Goal: Transaction & Acquisition: Purchase product/service

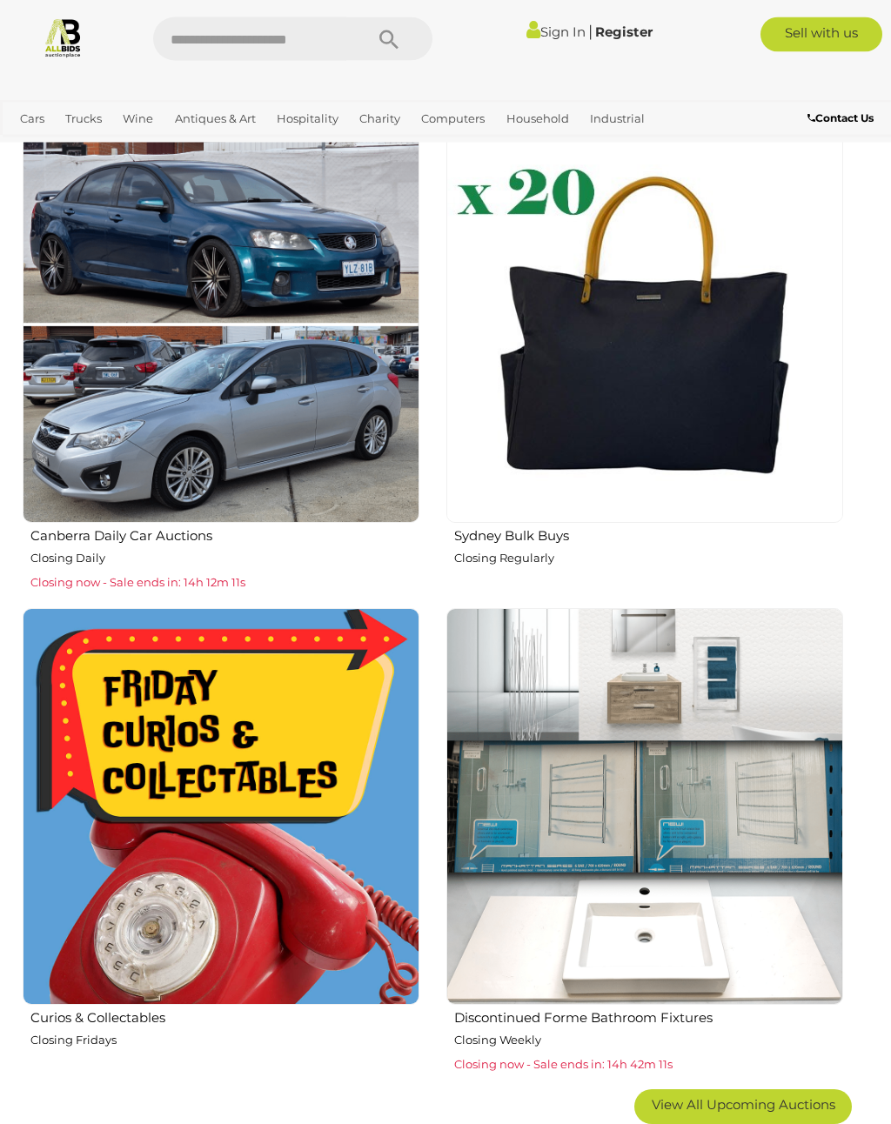
scroll to position [1914, 0]
click at [526, 543] on div "Sydney Bulk Buys Closing Regularly" at bounding box center [645, 557] width 398 height 65
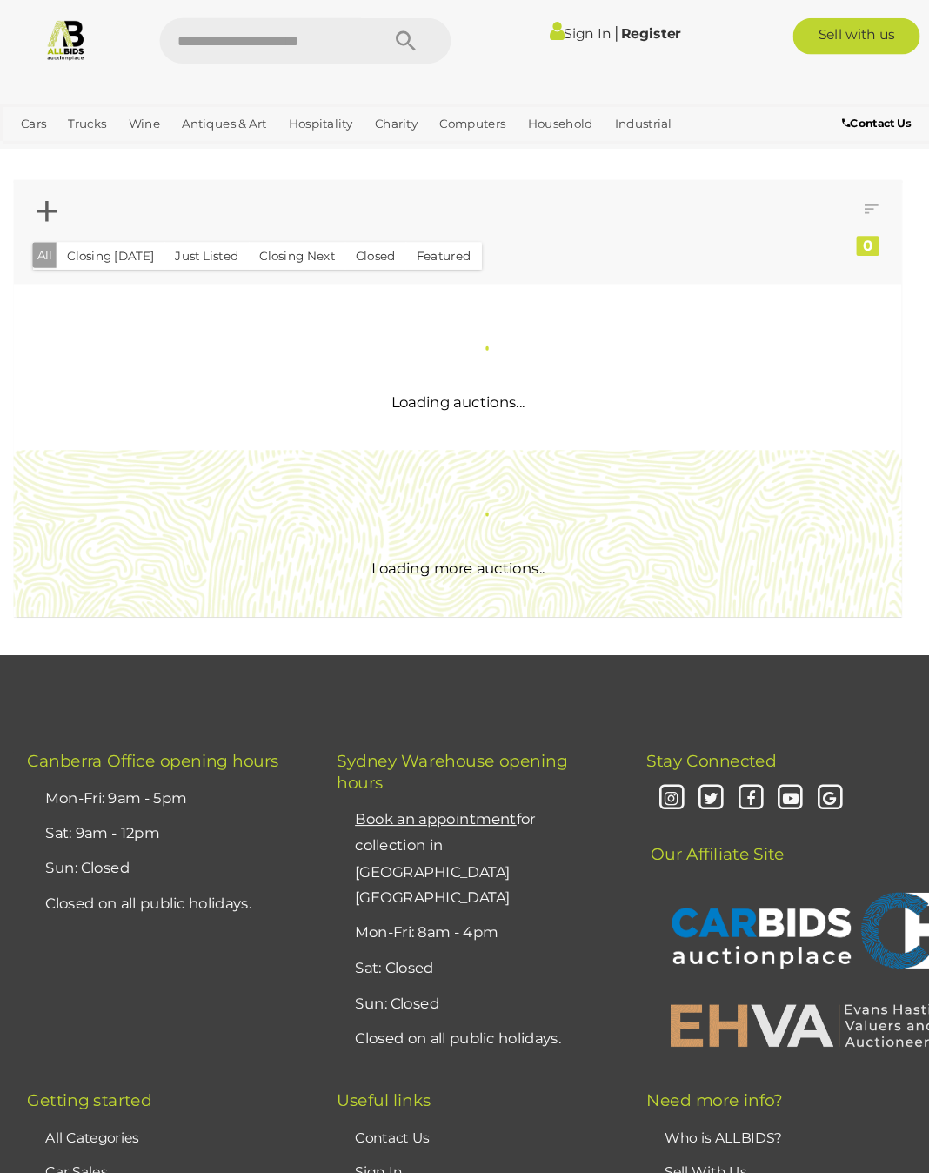
scroll to position [3, 0]
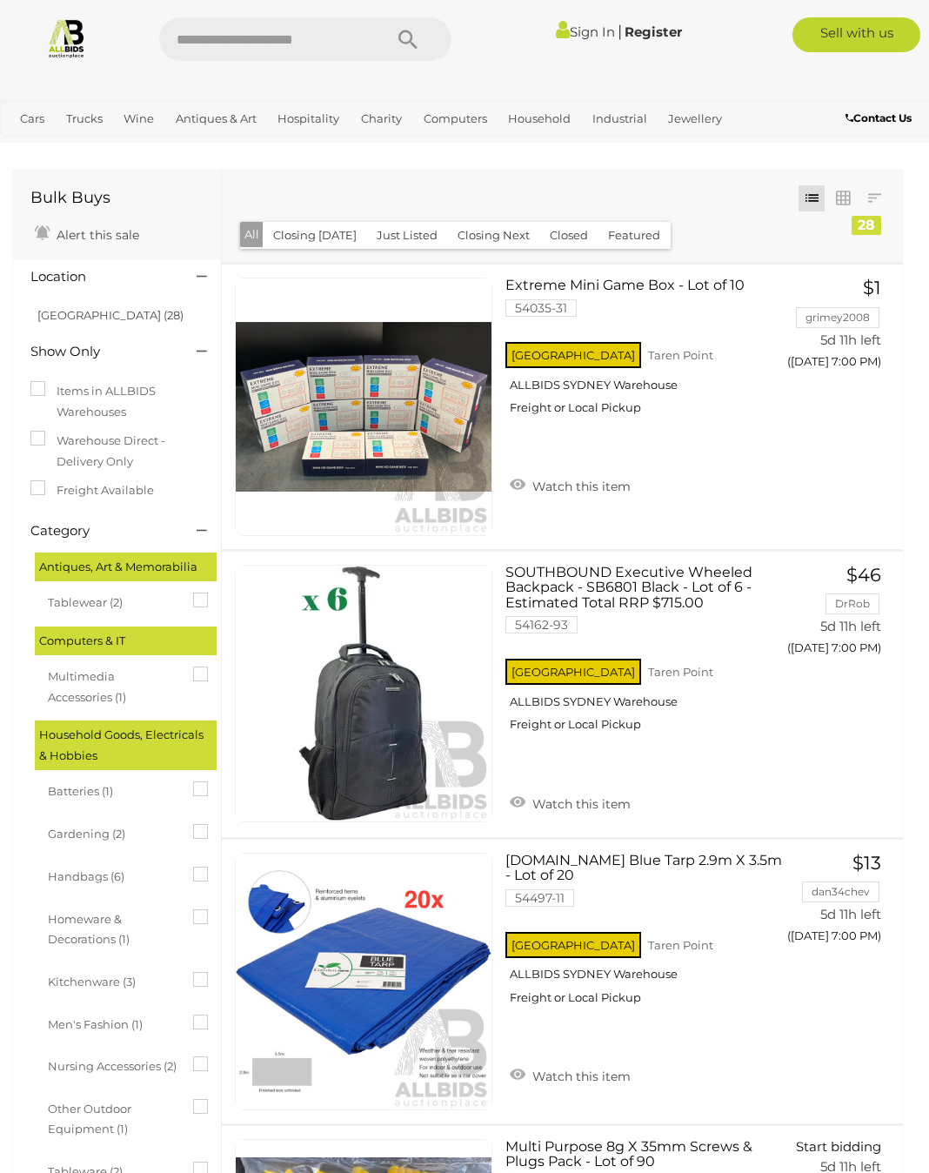
click at [107, 596] on span "Tablewear (2)" at bounding box center [113, 600] width 131 height 24
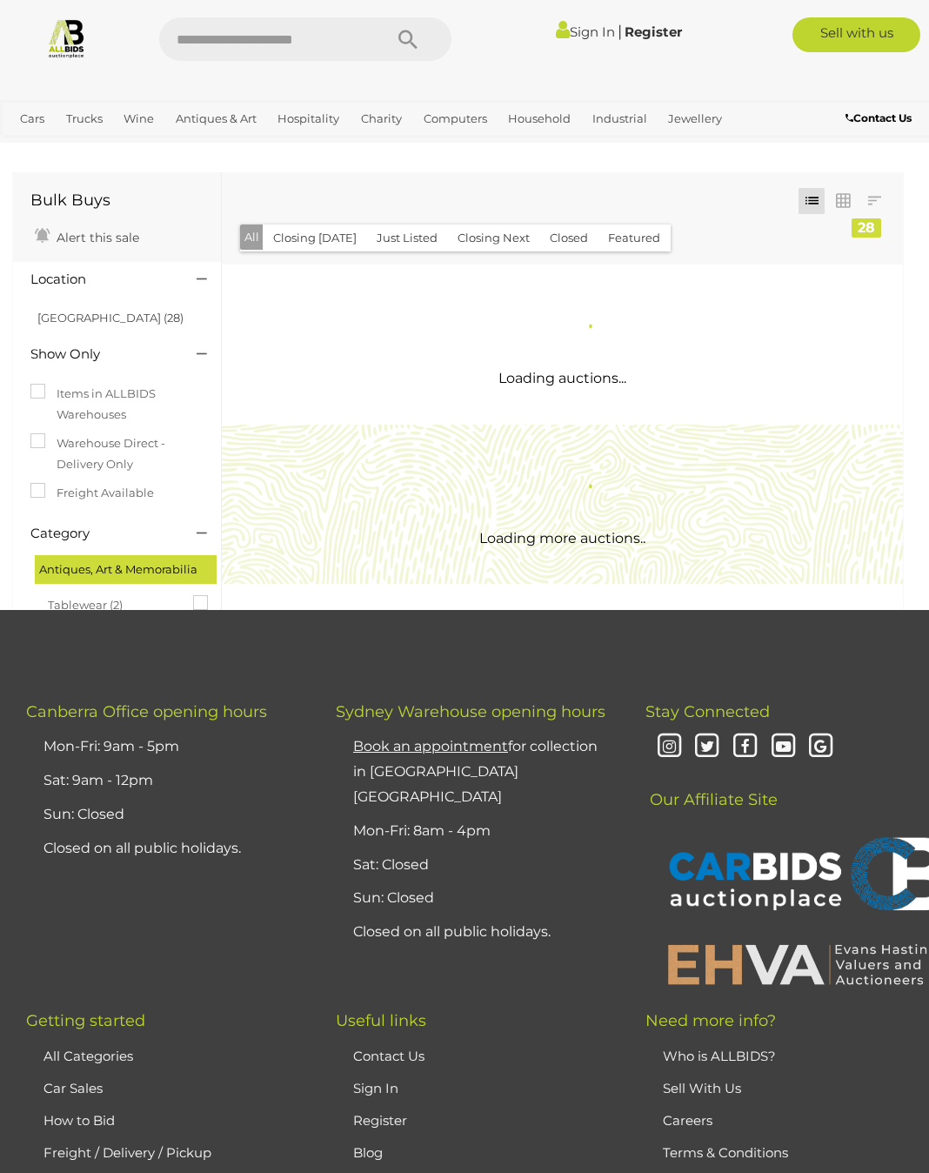
click at [112, 604] on span "Tablewear (2)" at bounding box center [113, 603] width 131 height 24
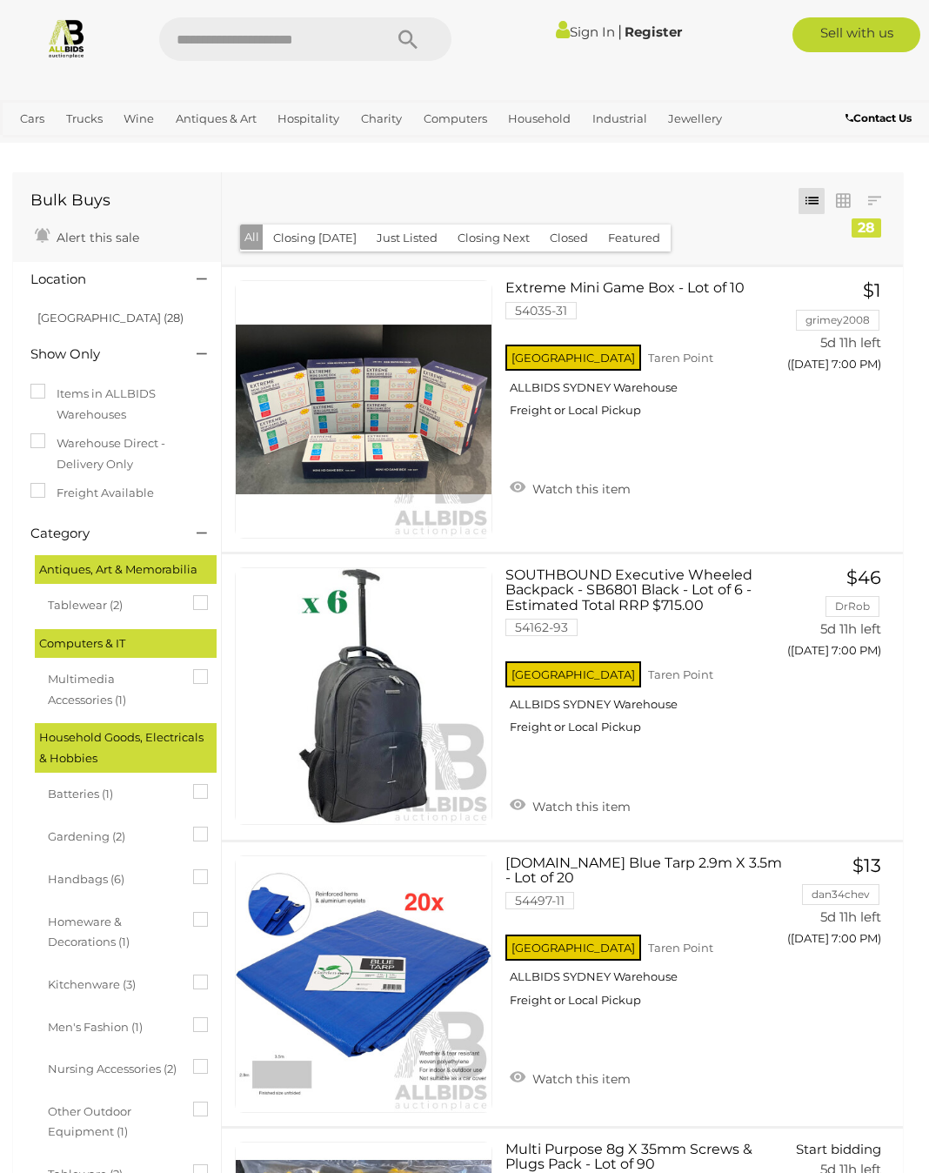
click at [114, 604] on span "Tablewear (2)" at bounding box center [113, 603] width 131 height 24
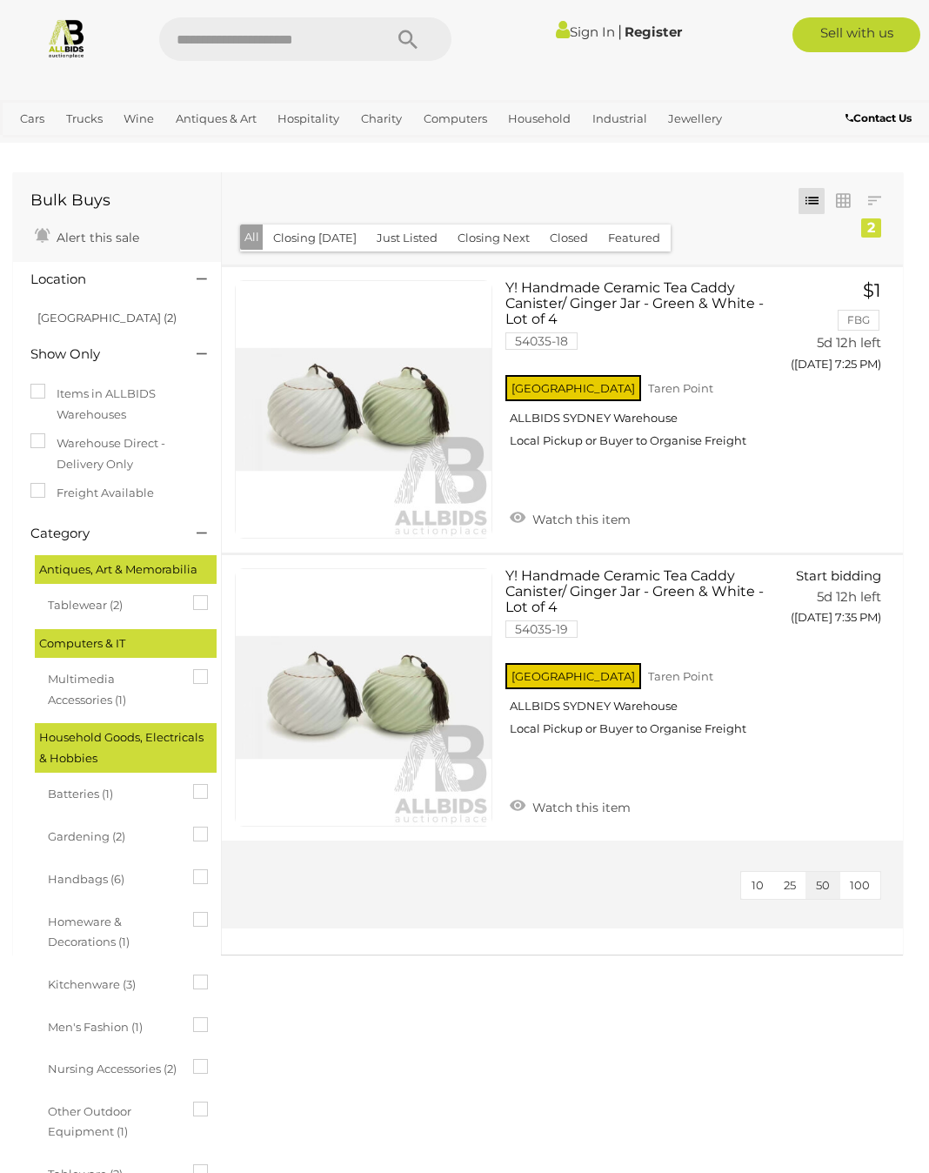
click at [115, 700] on span "Multimedia Accessories (1)" at bounding box center [113, 687] width 131 height 45
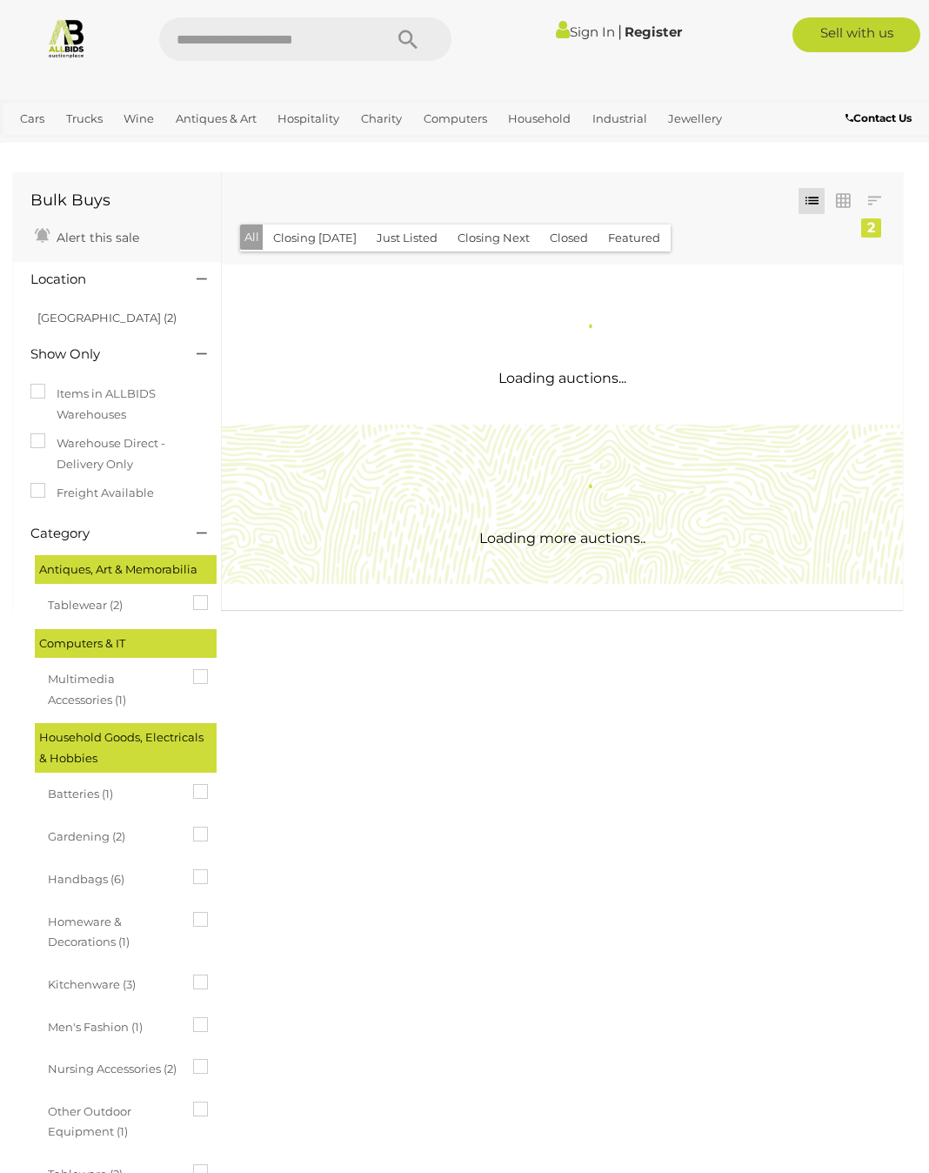
click at [112, 935] on span "Homeware & Decorations (1)" at bounding box center [113, 930] width 131 height 45
click at [107, 933] on span "Homeware & Decorations (1)" at bounding box center [113, 930] width 131 height 45
click at [193, 912] on icon at bounding box center [193, 912] width 0 height 0
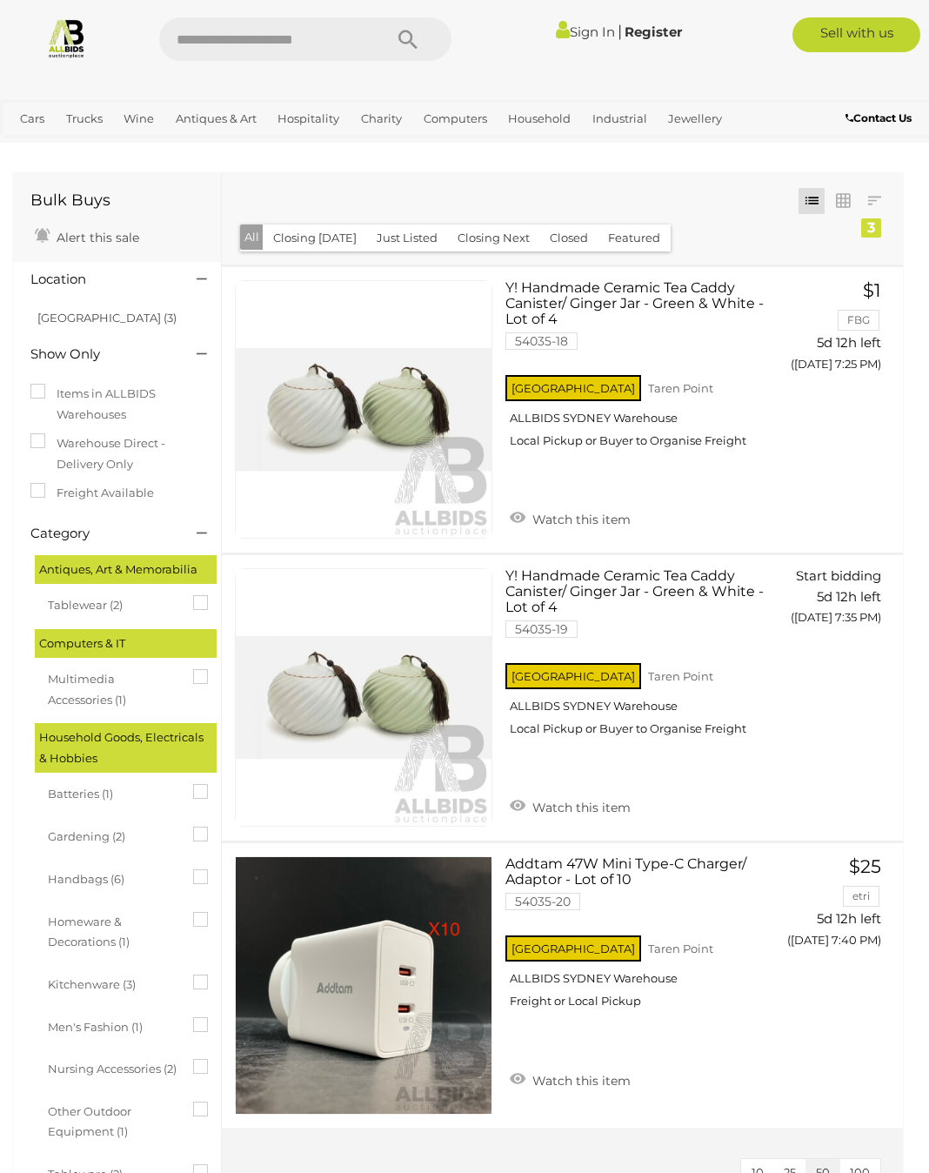
click at [193, 669] on icon at bounding box center [193, 669] width 0 height 0
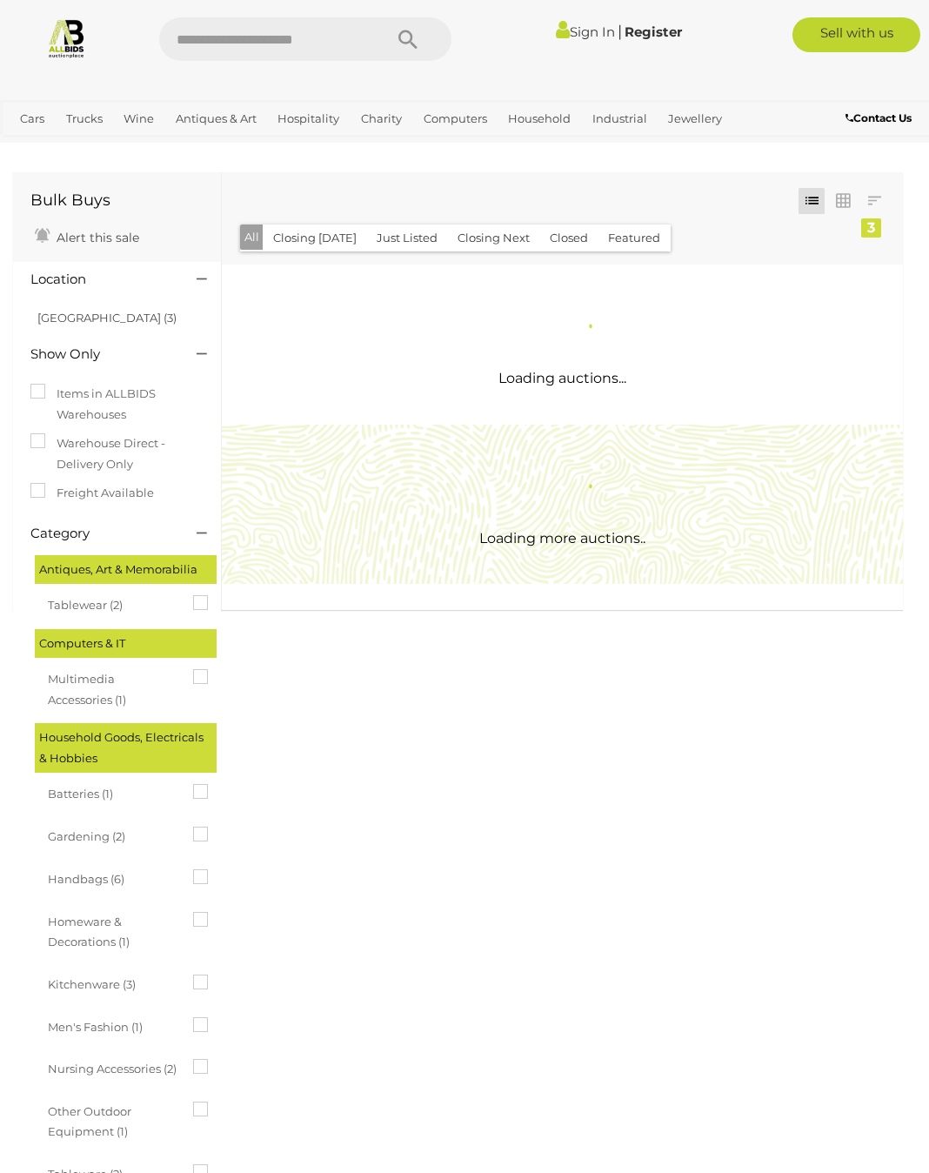
click at [193, 595] on icon at bounding box center [193, 595] width 0 height 0
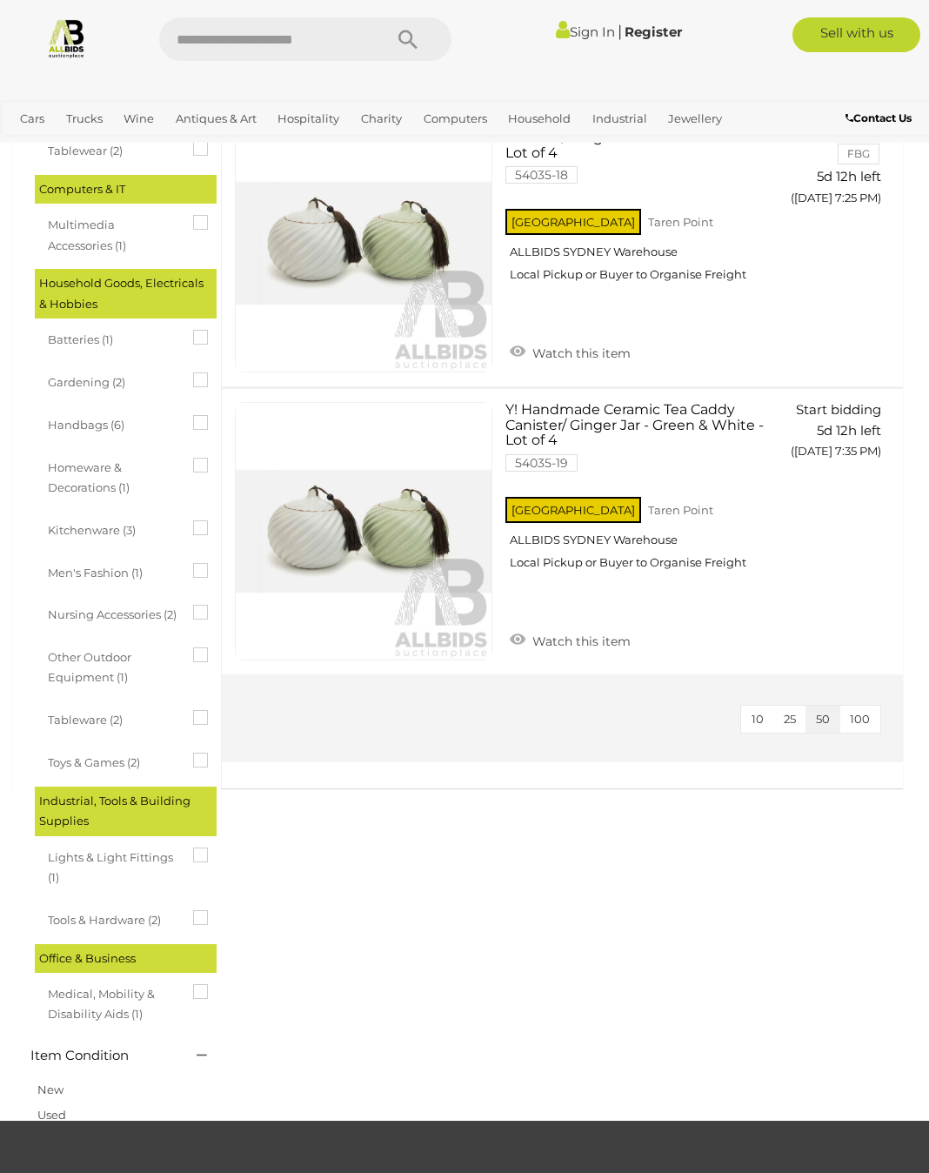
scroll to position [455, 0]
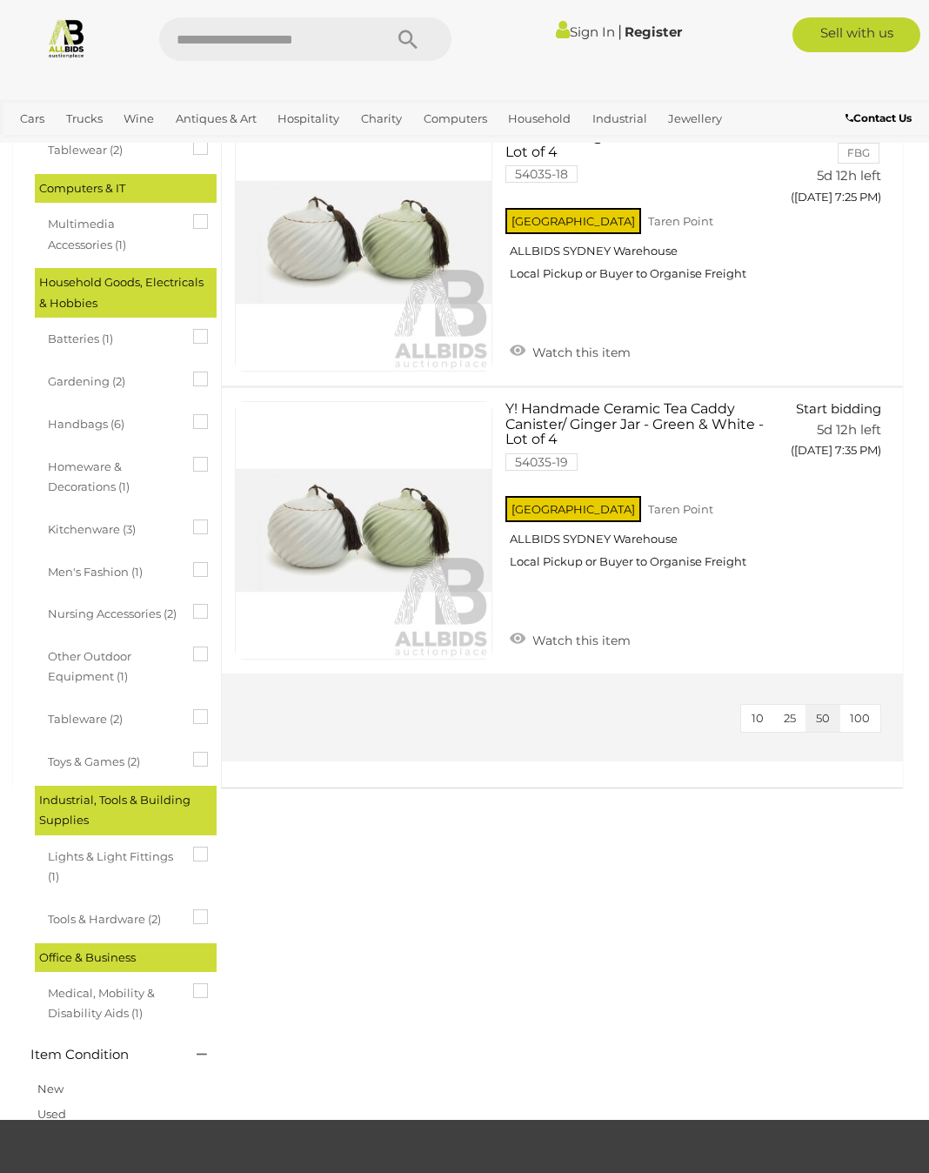
click at [193, 709] on icon at bounding box center [193, 709] width 0 height 0
